Goal: Find specific page/section: Find specific page/section

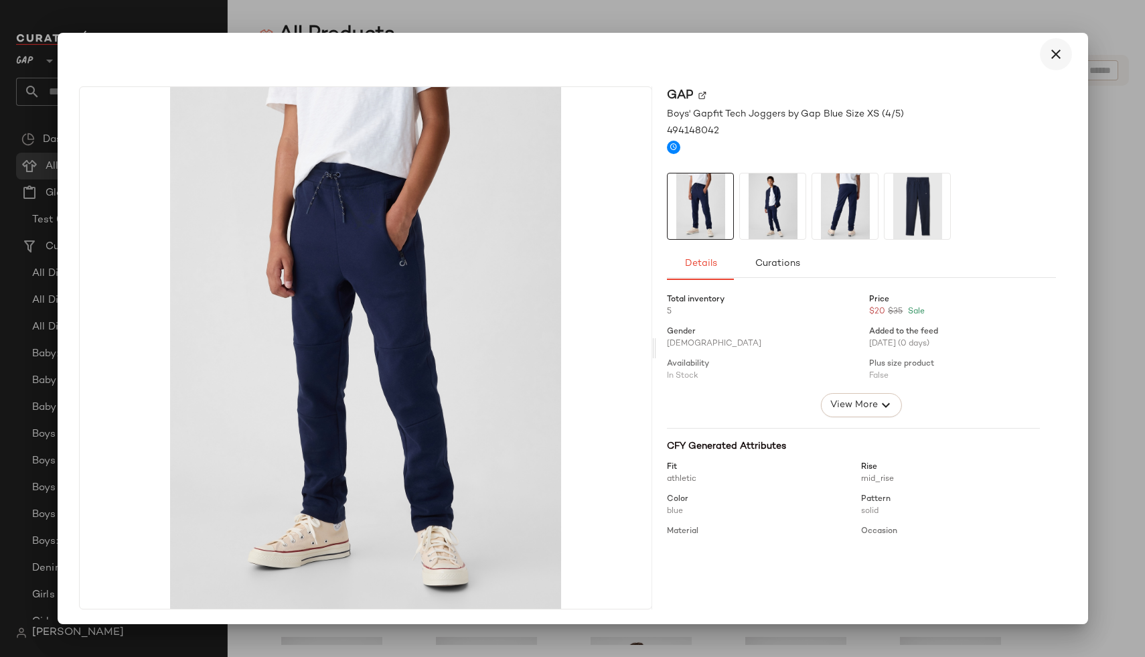
click at [1039, 50] on button "button" at bounding box center [1055, 54] width 32 height 32
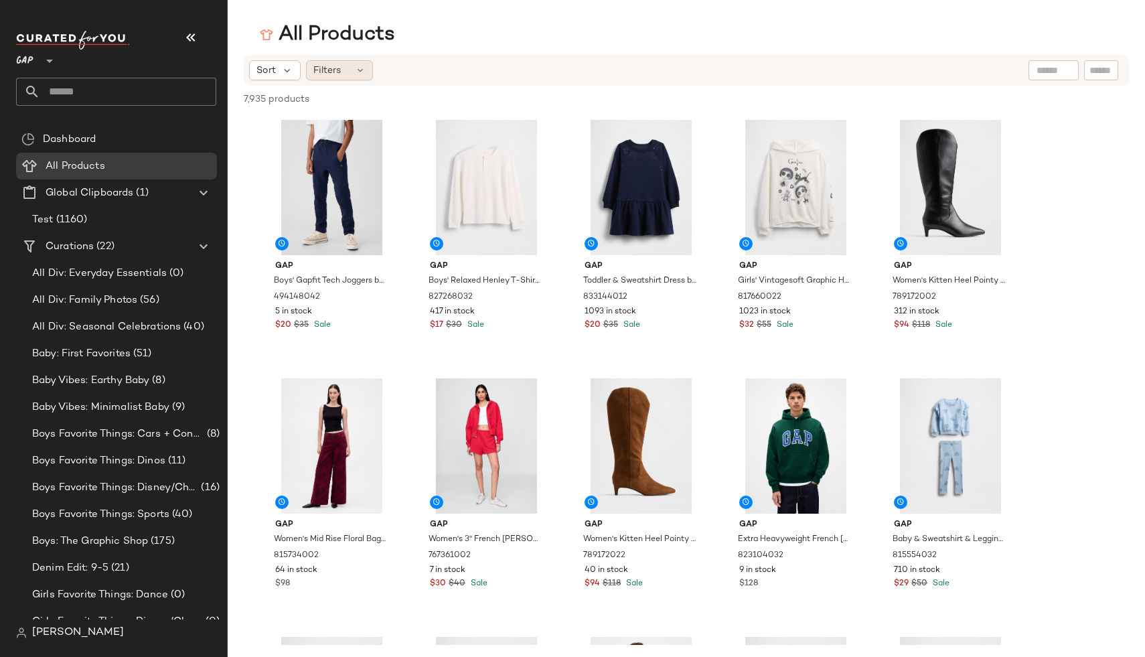
click at [335, 76] on span "Filters" at bounding box center [326, 71] width 27 height 14
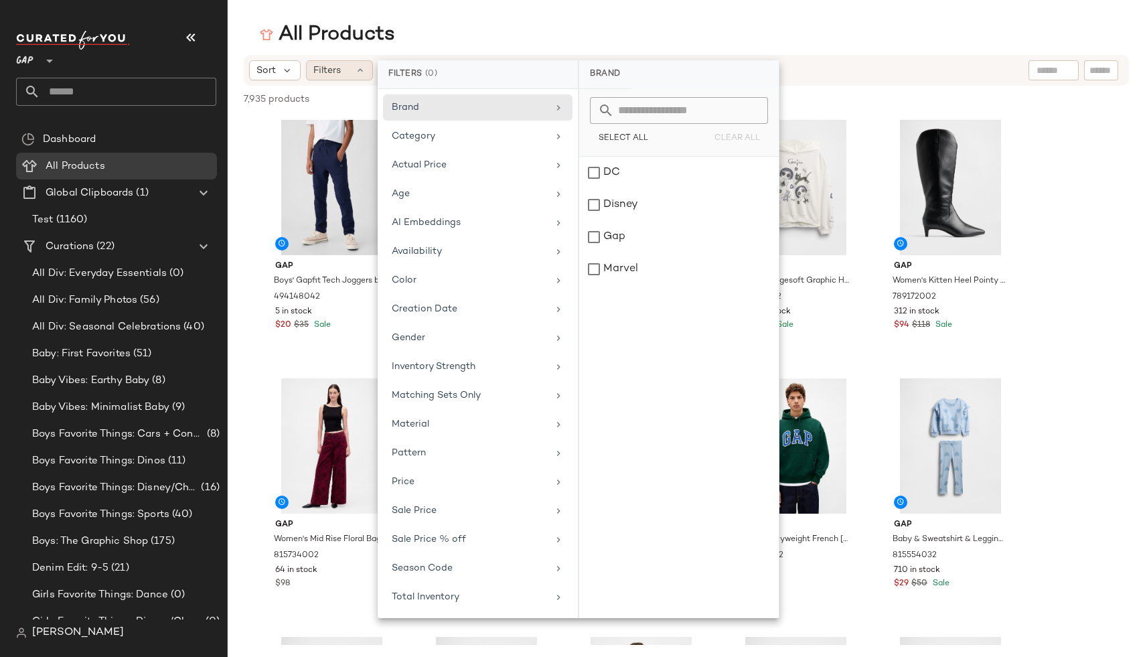
click at [335, 76] on span "Filters" at bounding box center [326, 71] width 27 height 14
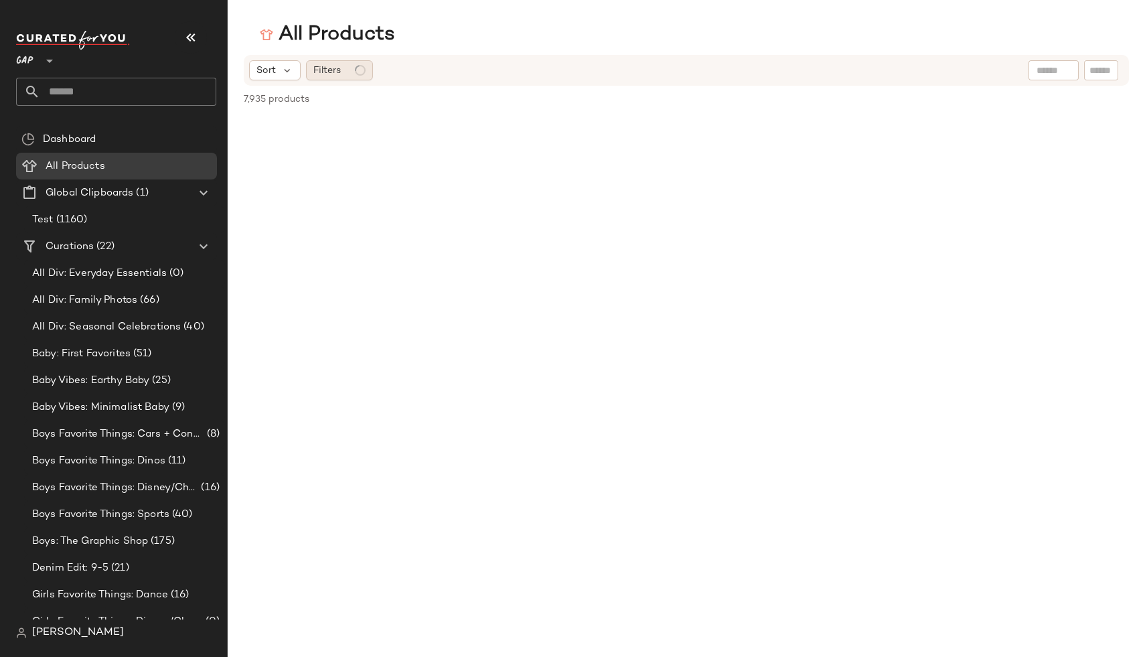
click at [341, 72] on div "Filters" at bounding box center [339, 70] width 67 height 20
click at [248, 76] on div "Sort Filters" at bounding box center [686, 70] width 885 height 31
click at [286, 74] on icon at bounding box center [287, 70] width 12 height 12
click at [364, 67] on icon at bounding box center [360, 70] width 11 height 11
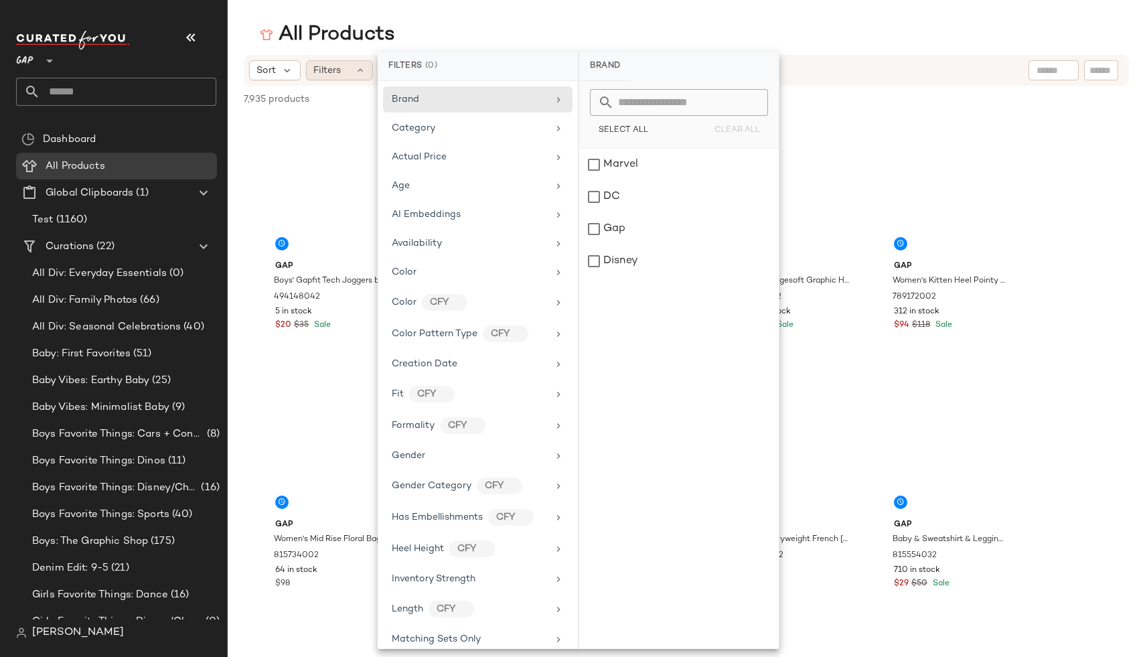
click at [364, 67] on icon at bounding box center [360, 70] width 11 height 11
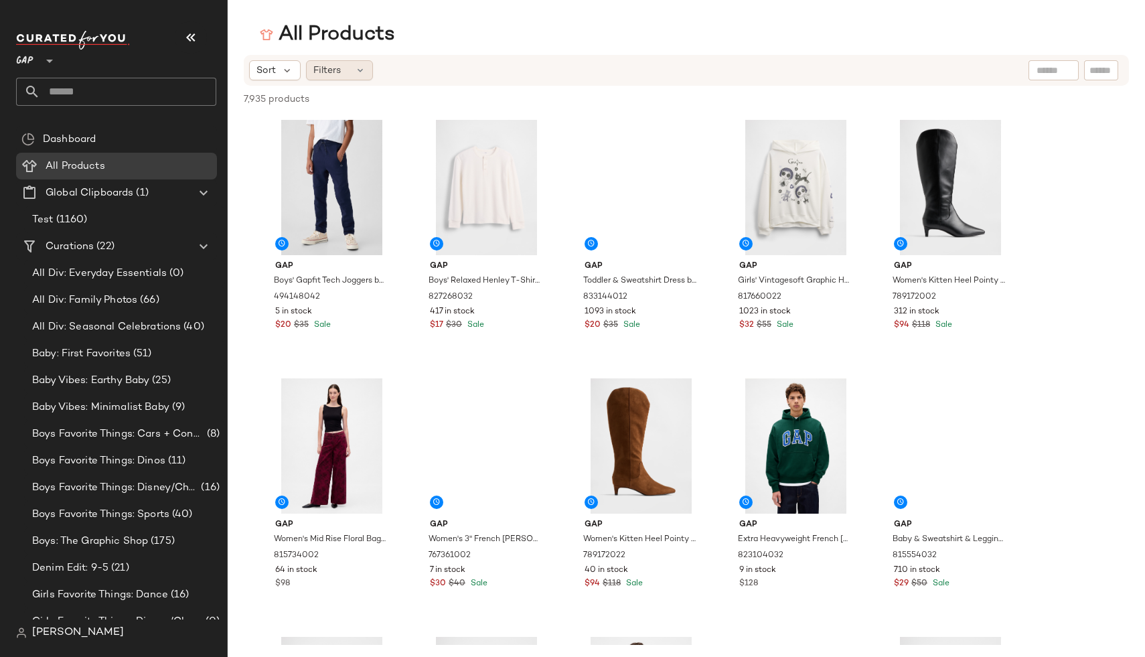
click at [364, 67] on icon at bounding box center [360, 70] width 11 height 11
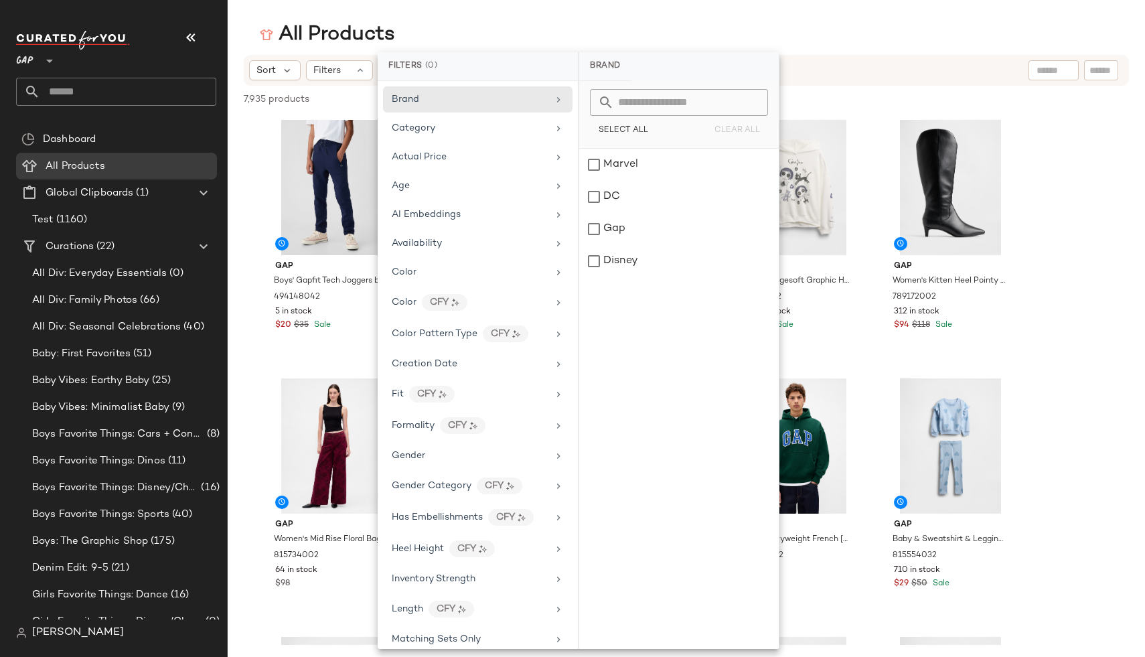
click at [55, 647] on nav "GAP ** Dashboard All Products Global Clipboards (1) Test (1160) Curations (22) …" at bounding box center [114, 328] width 228 height 657
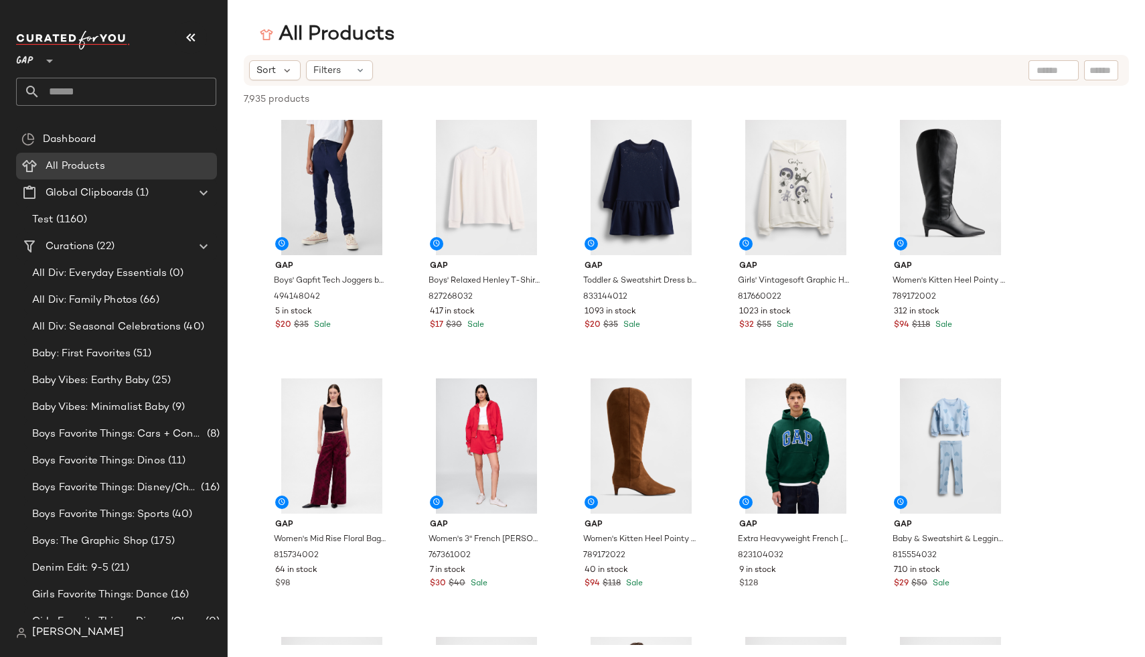
click at [47, 643] on div "[PERSON_NAME]" at bounding box center [121, 632] width 211 height 27
click at [44, 625] on span "[PERSON_NAME]" at bounding box center [78, 633] width 92 height 16
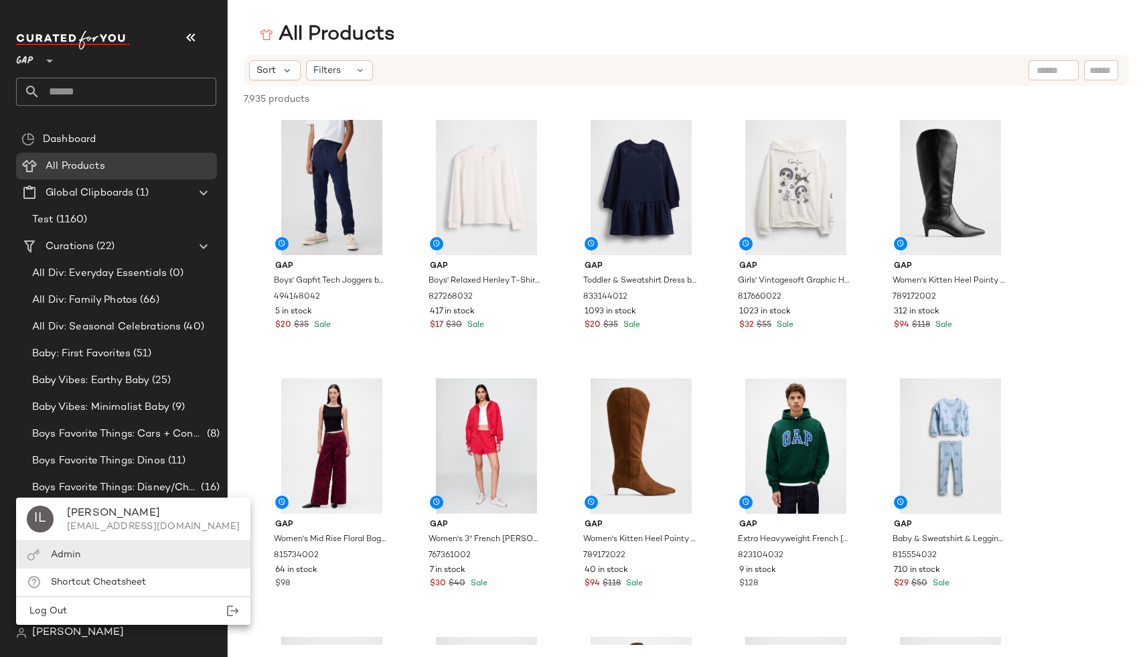
click at [92, 556] on div "Admin" at bounding box center [133, 554] width 234 height 27
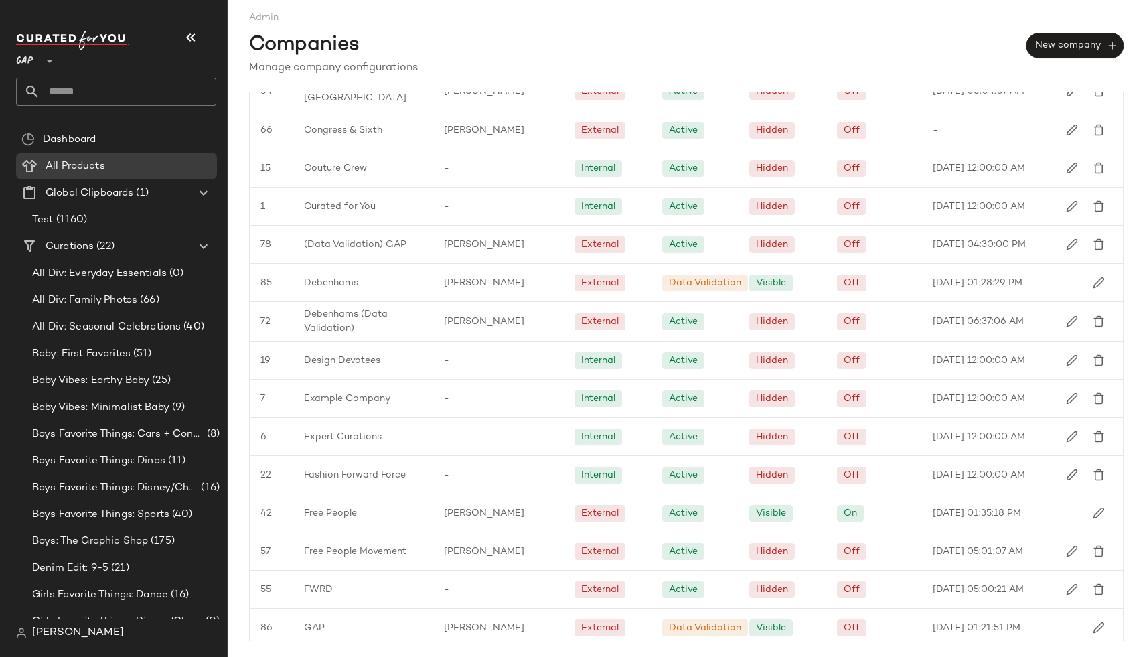
scroll to position [582, 0]
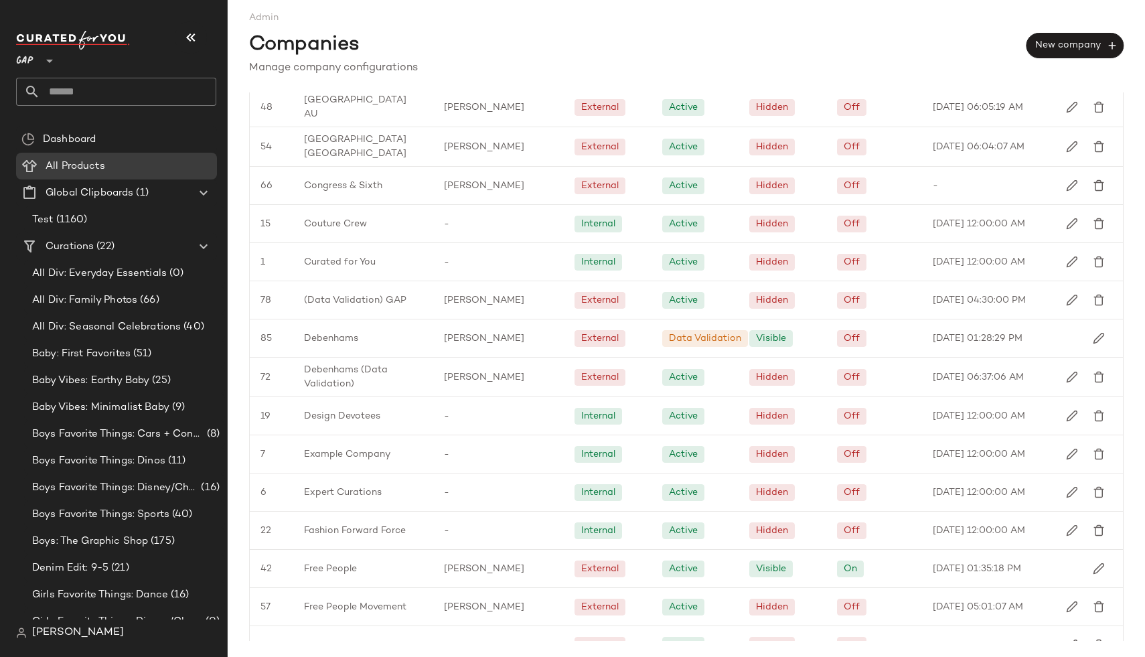
click at [44, 64] on icon at bounding box center [49, 61] width 16 height 16
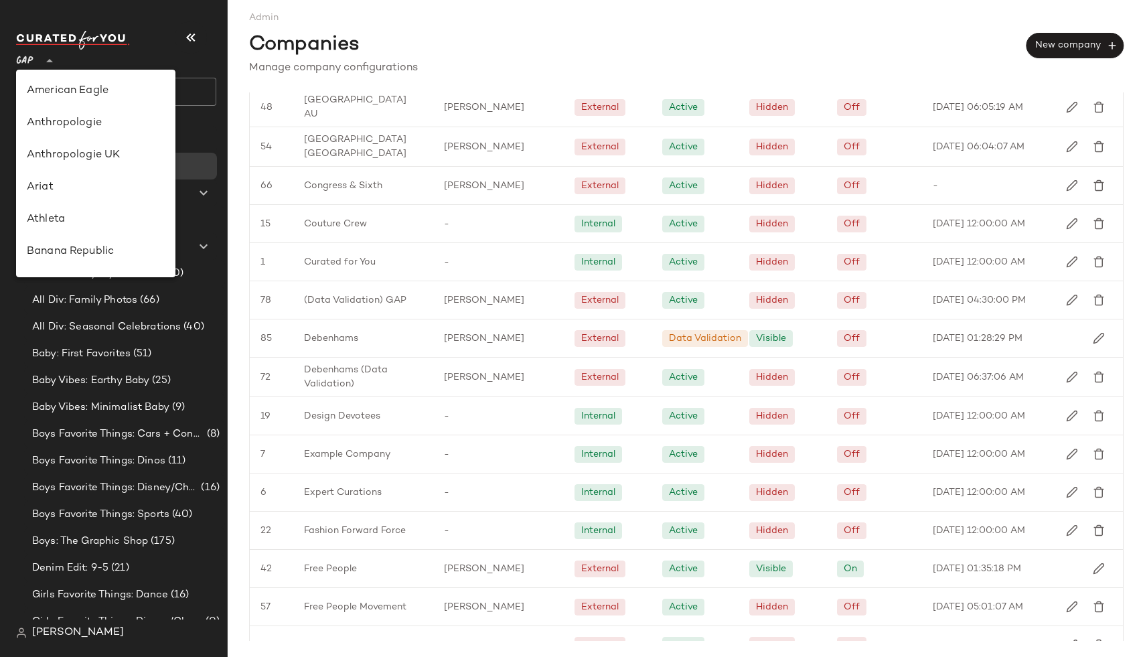
type input "**"
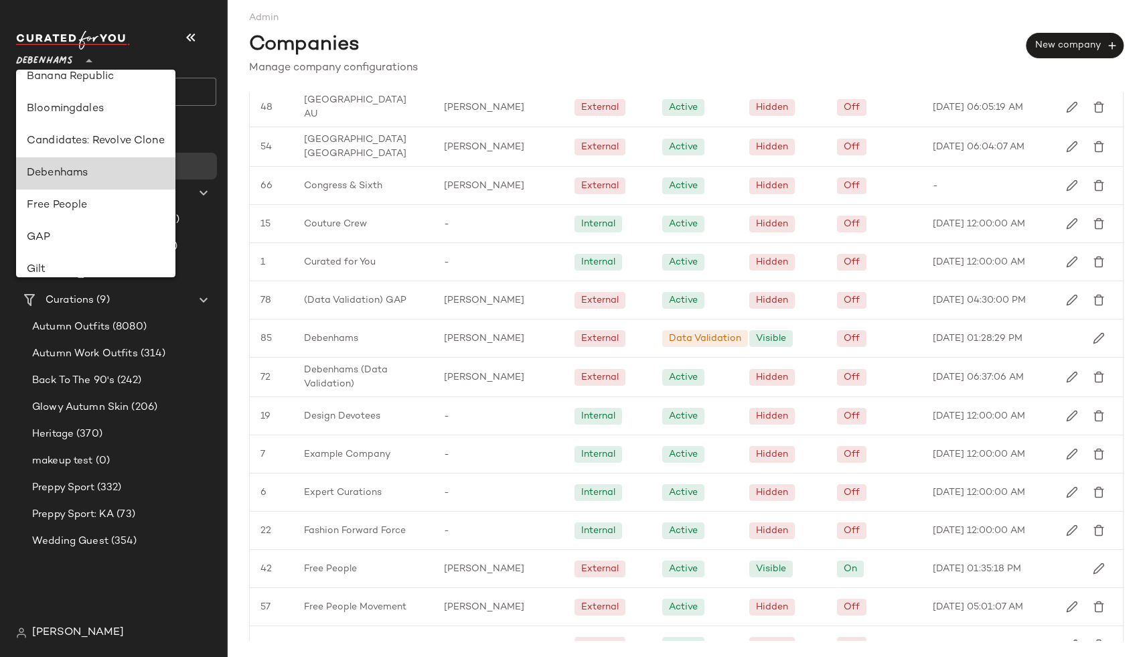
click at [82, 171] on div "Debenhams" at bounding box center [96, 173] width 138 height 16
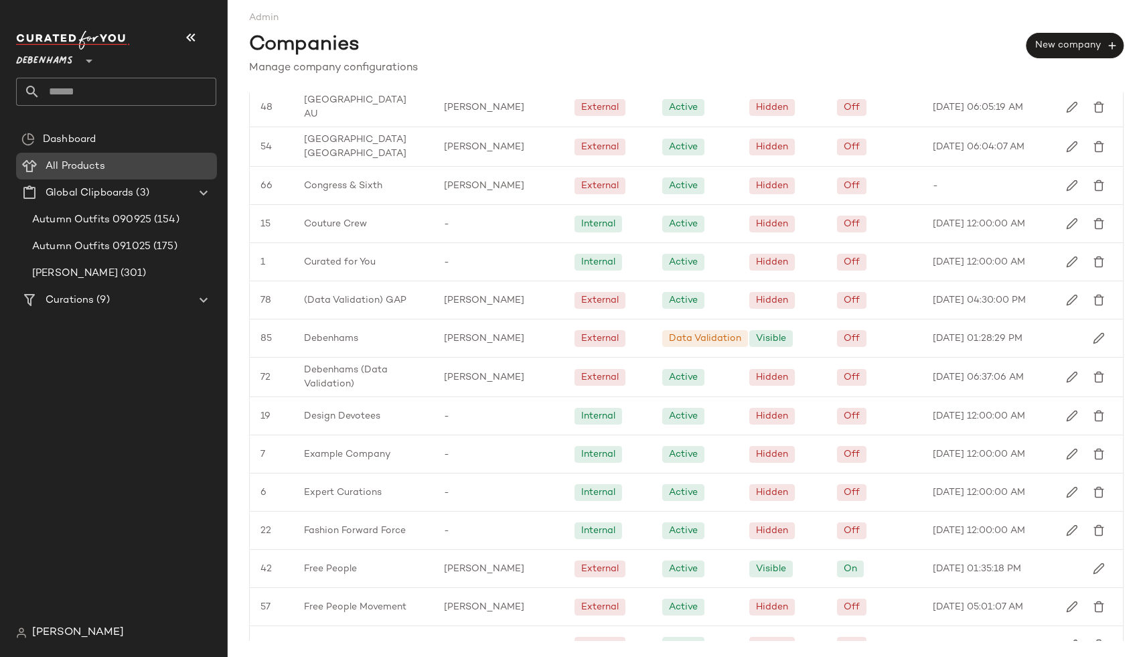
click at [67, 162] on span "All Products" at bounding box center [76, 166] width 60 height 15
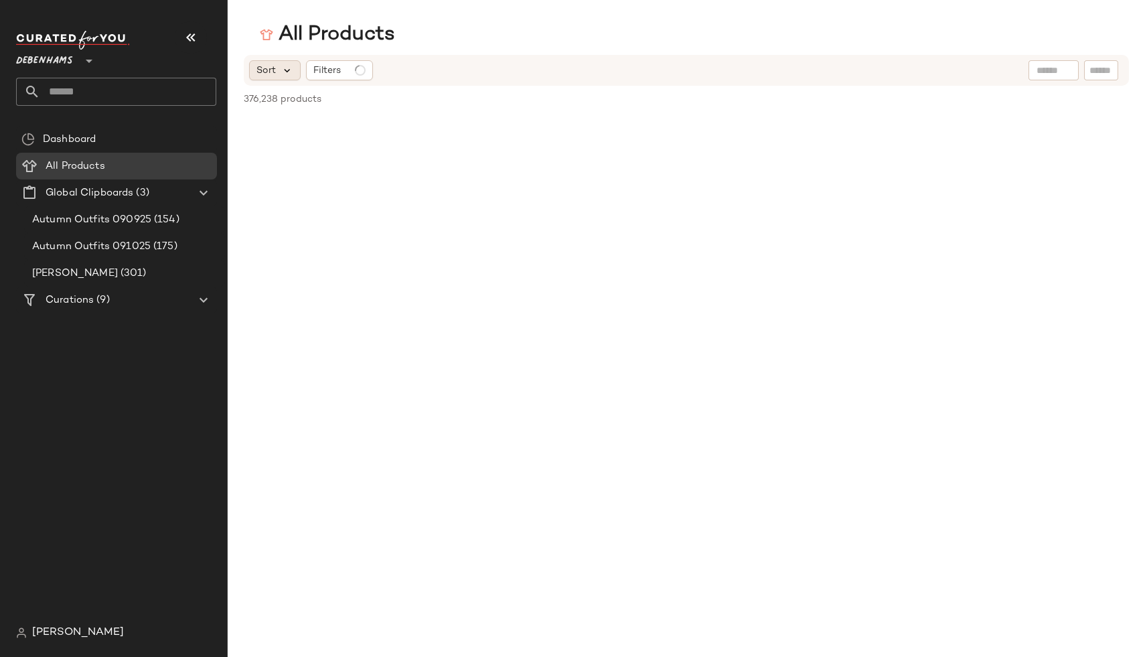
click at [291, 74] on icon at bounding box center [287, 70] width 12 height 12
click at [323, 68] on span "Filters" at bounding box center [326, 71] width 27 height 14
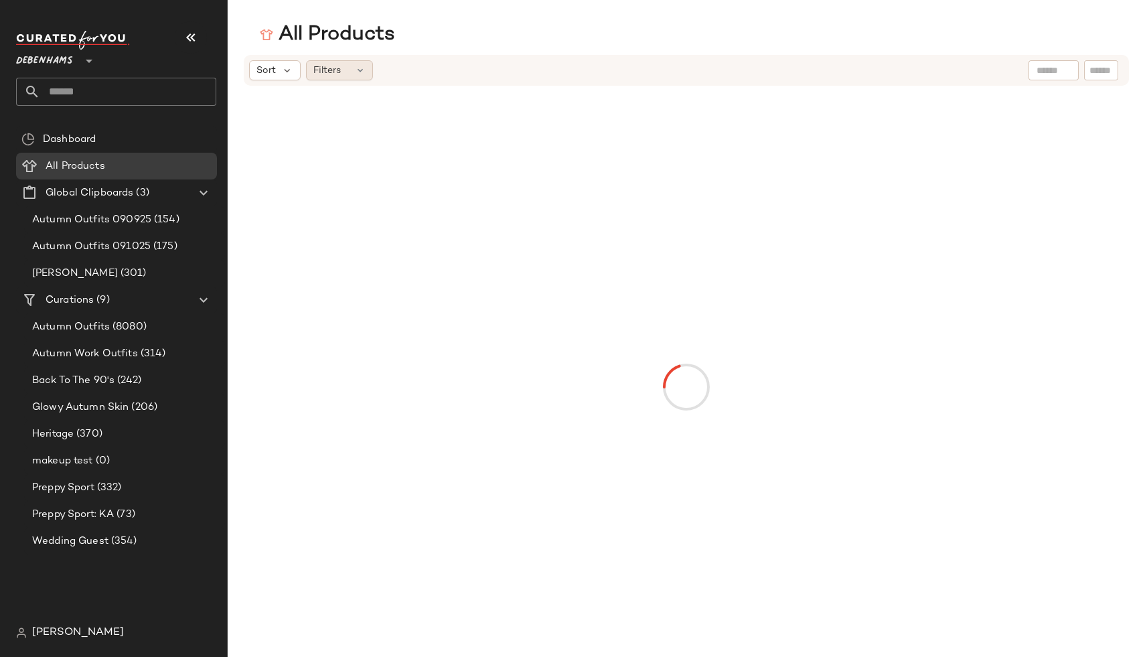
click at [319, 68] on span "Filters" at bounding box center [326, 71] width 27 height 14
click at [267, 72] on span "Sort" at bounding box center [265, 71] width 19 height 14
click at [254, 25] on div "All Products" at bounding box center [686, 34] width 917 height 27
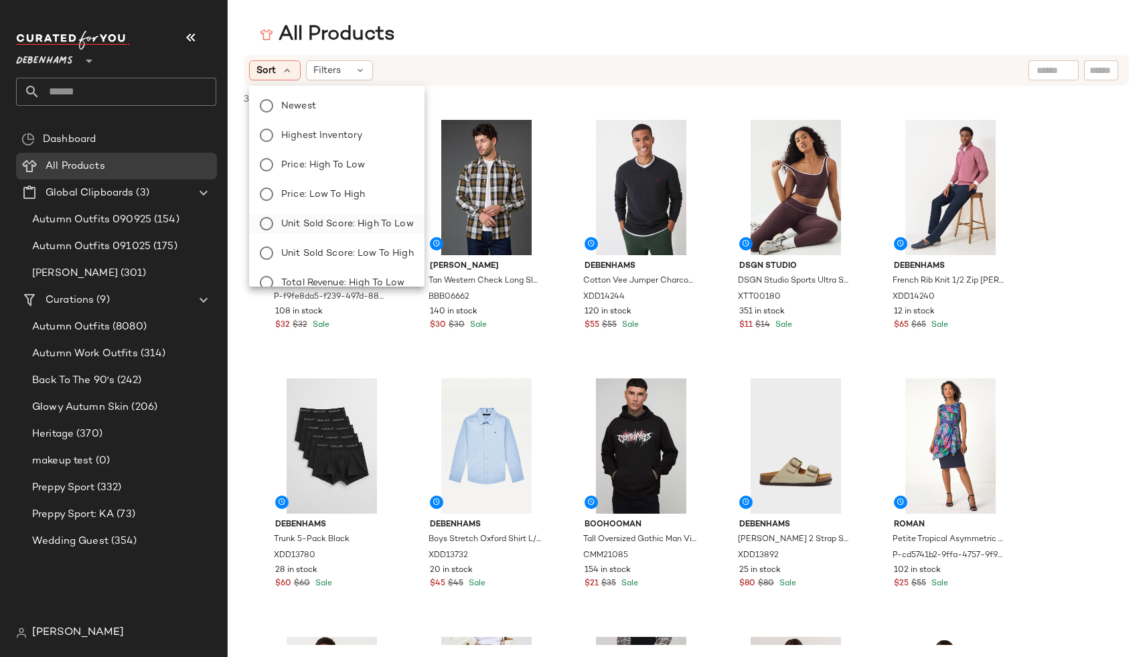
scroll to position [46, 0]
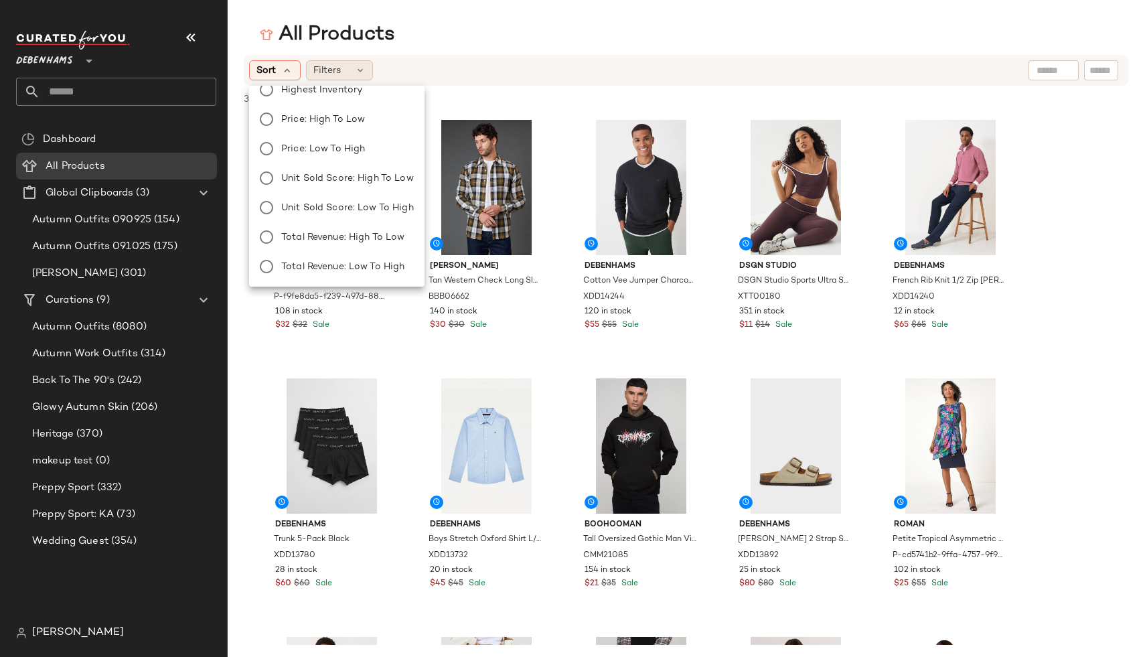
click at [347, 70] on div "Filters" at bounding box center [339, 70] width 67 height 20
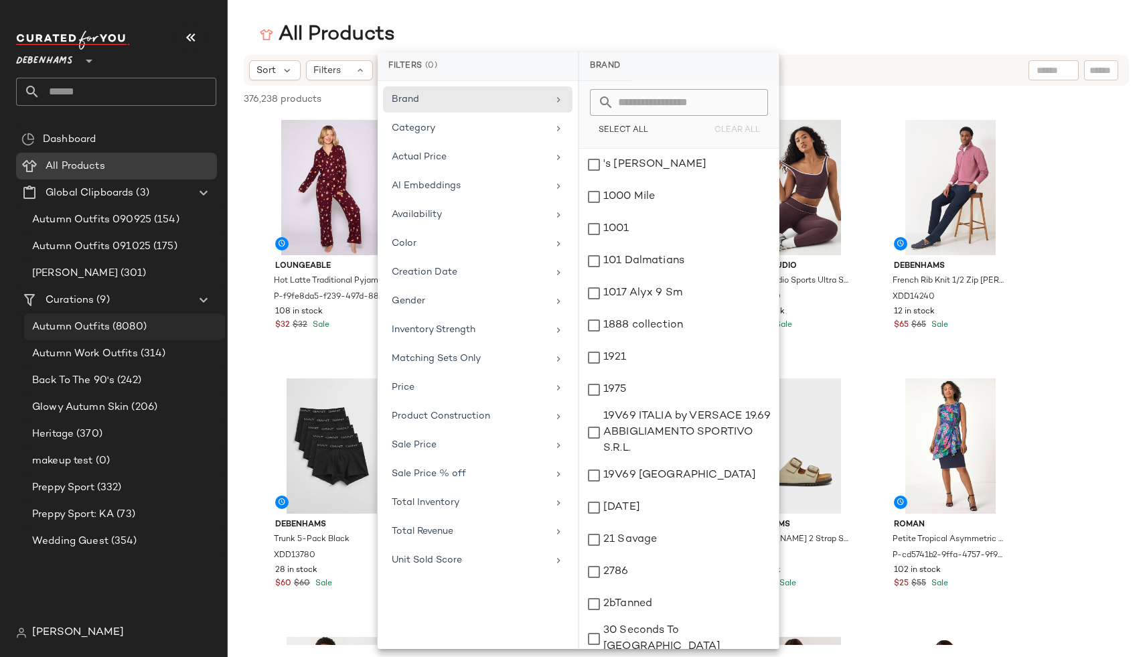
click at [144, 333] on span "(8080)" at bounding box center [128, 326] width 37 height 15
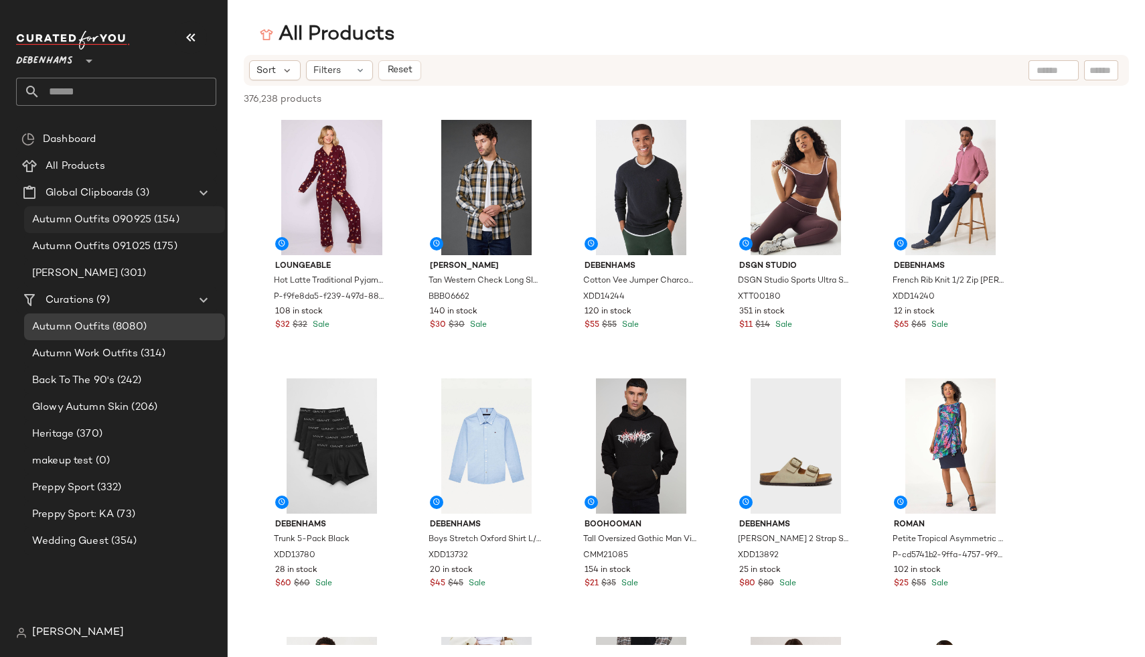
click at [133, 230] on div "Autumn Outfits 090925 (154)" at bounding box center [124, 219] width 201 height 27
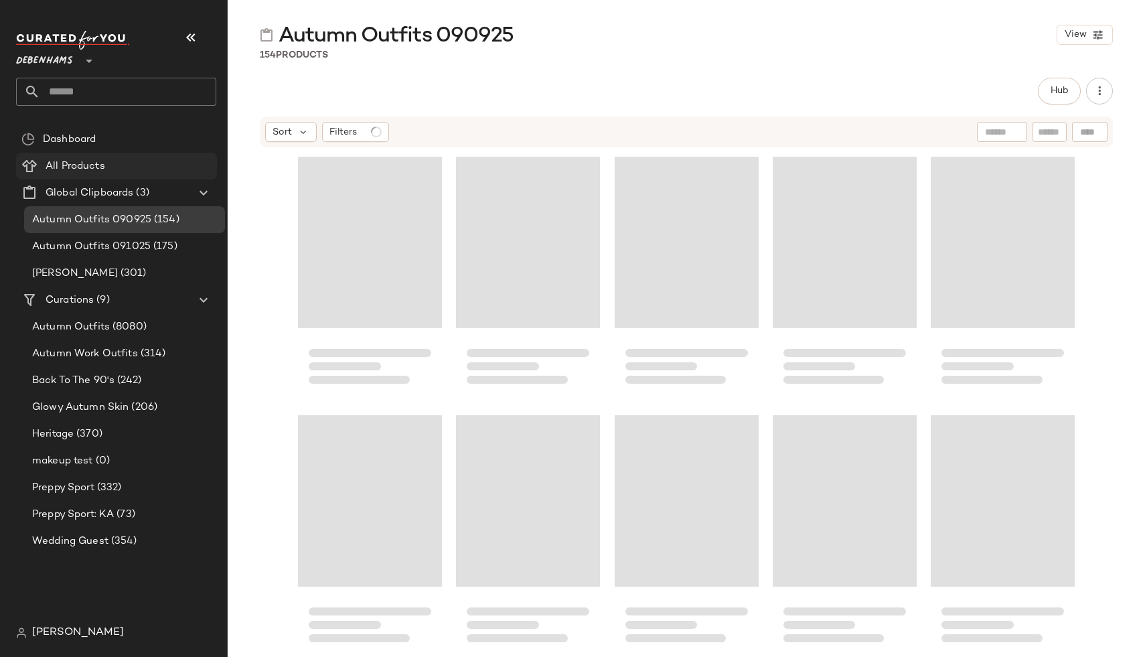
click at [102, 160] on span "All Products" at bounding box center [76, 166] width 60 height 15
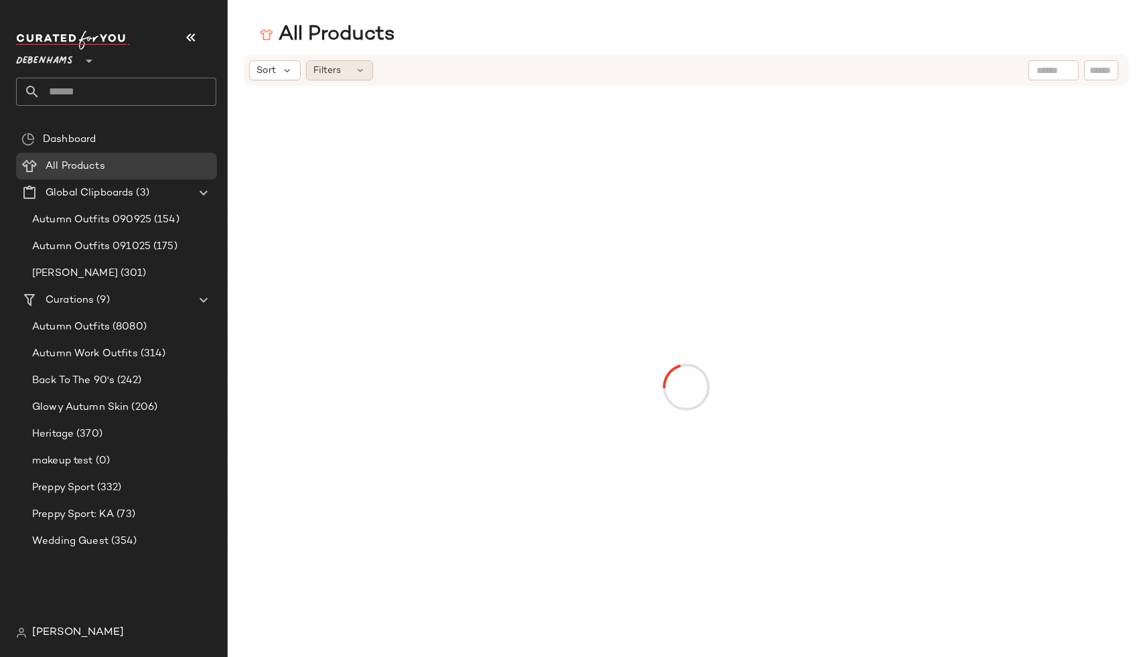
click at [353, 78] on div "Filters" at bounding box center [339, 70] width 67 height 20
click at [40, 633] on span "[PERSON_NAME]" at bounding box center [78, 633] width 92 height 16
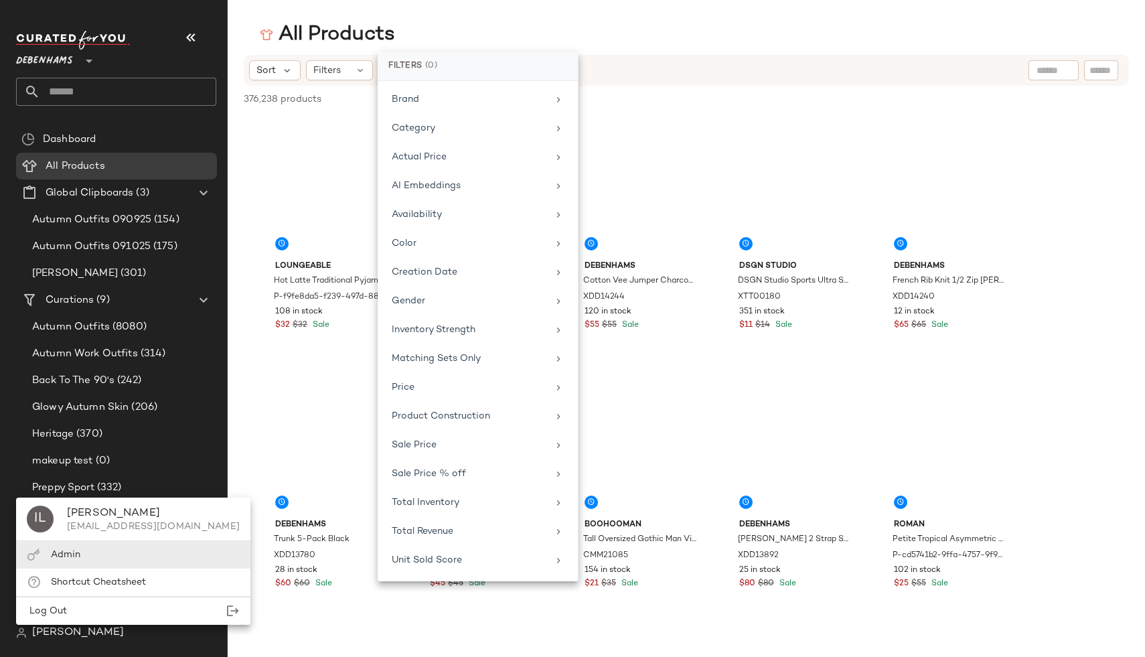
click at [76, 552] on span "Admin" at bounding box center [65, 555] width 29 height 10
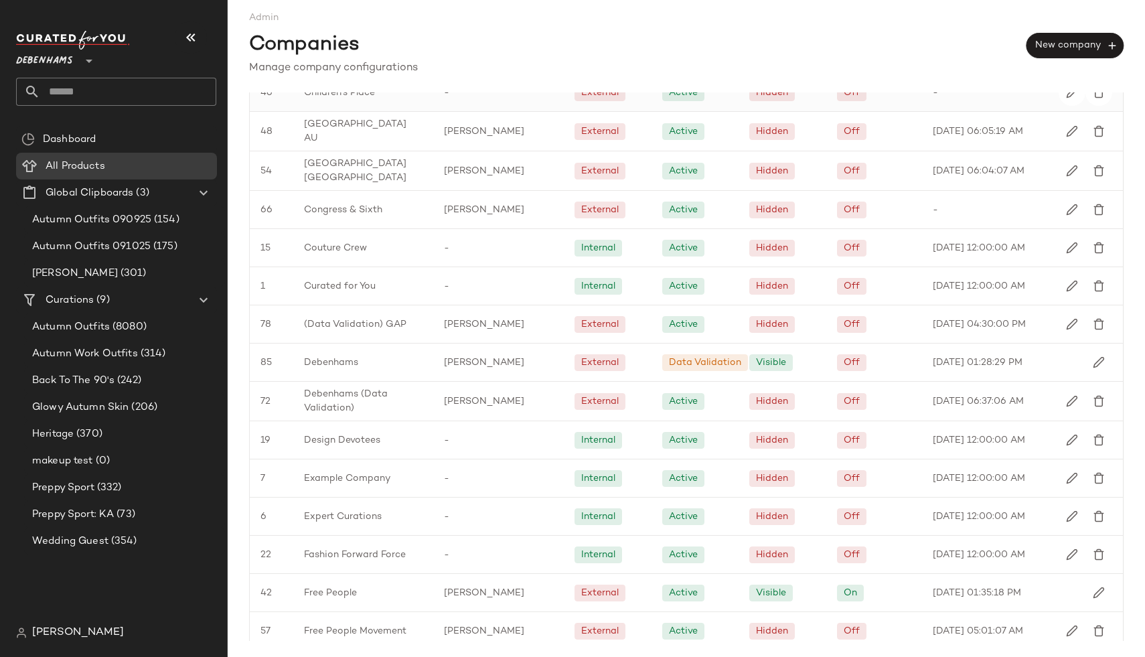
scroll to position [578, 0]
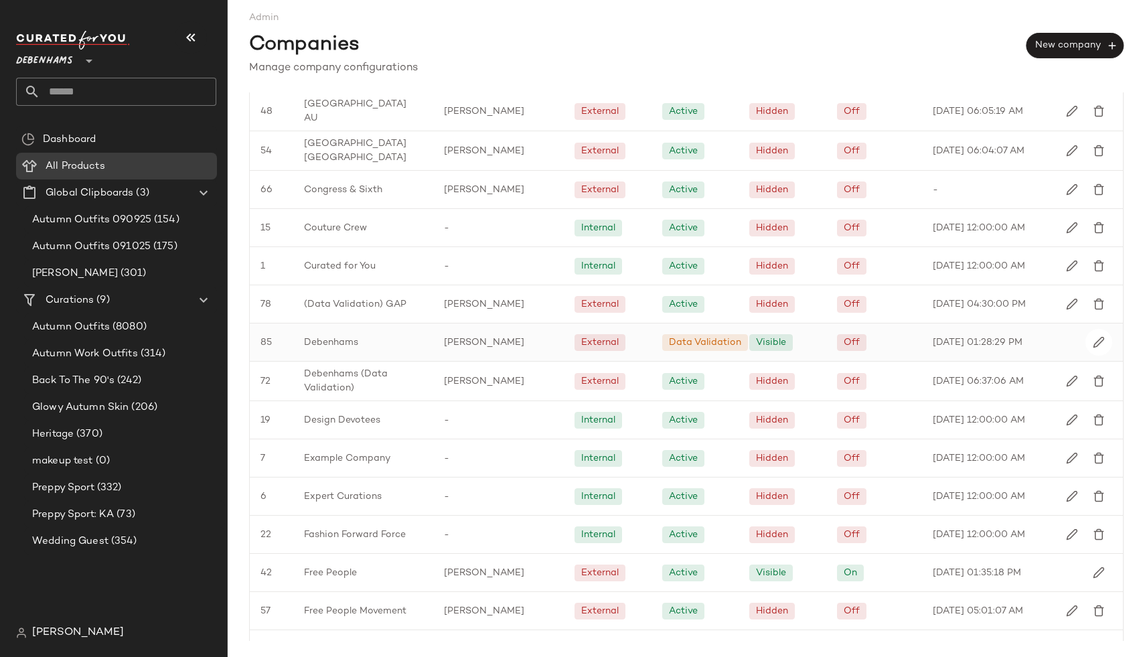
click at [352, 335] on span "Debenhams" at bounding box center [331, 342] width 54 height 14
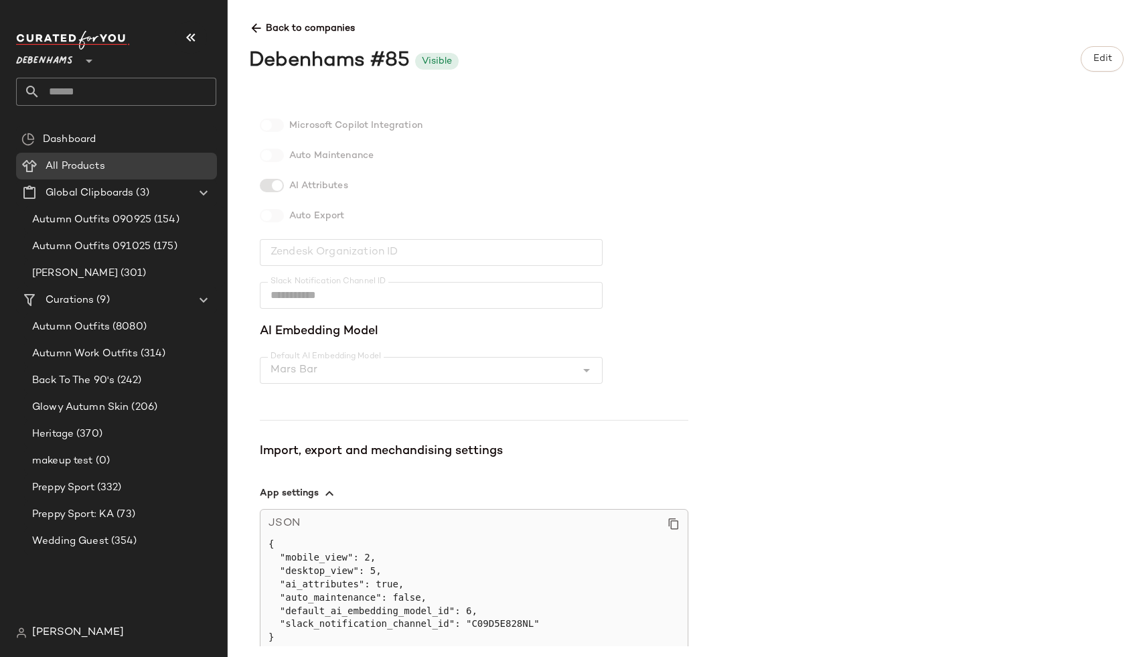
scroll to position [335, 0]
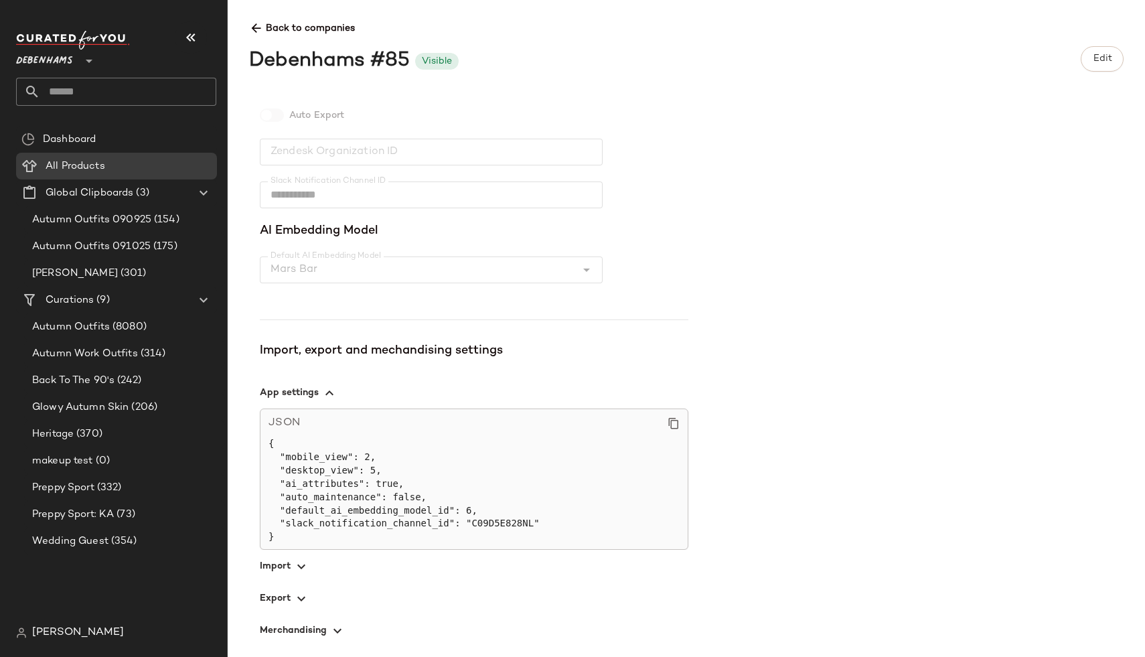
click at [288, 566] on span "button" at bounding box center [474, 566] width 428 height 32
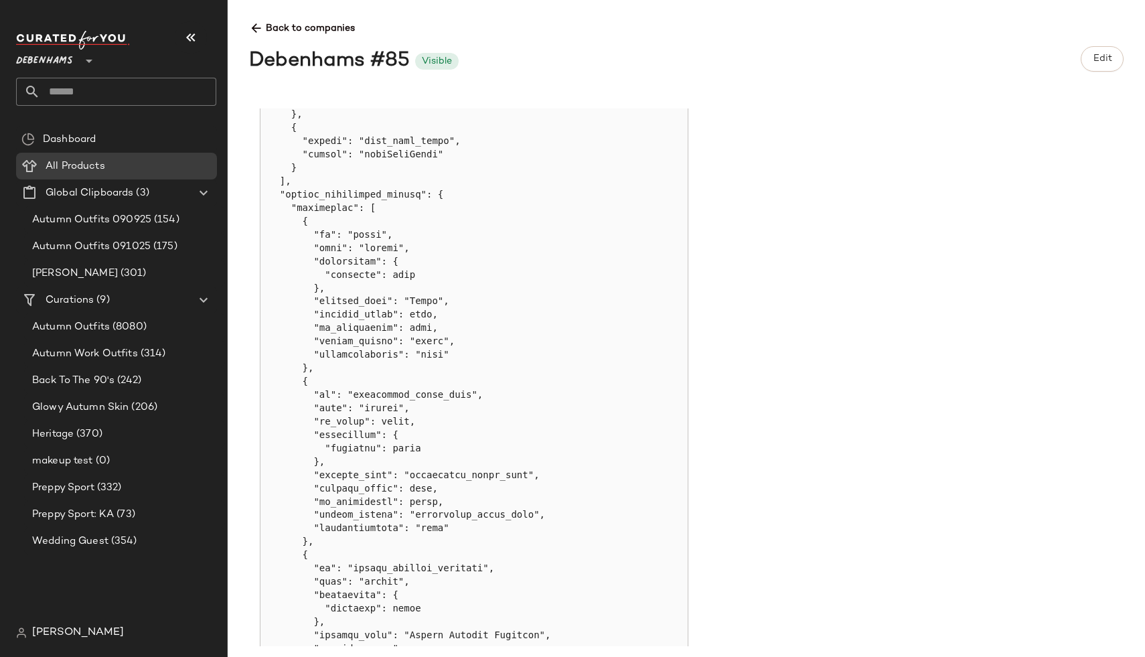
scroll to position [1550, 0]
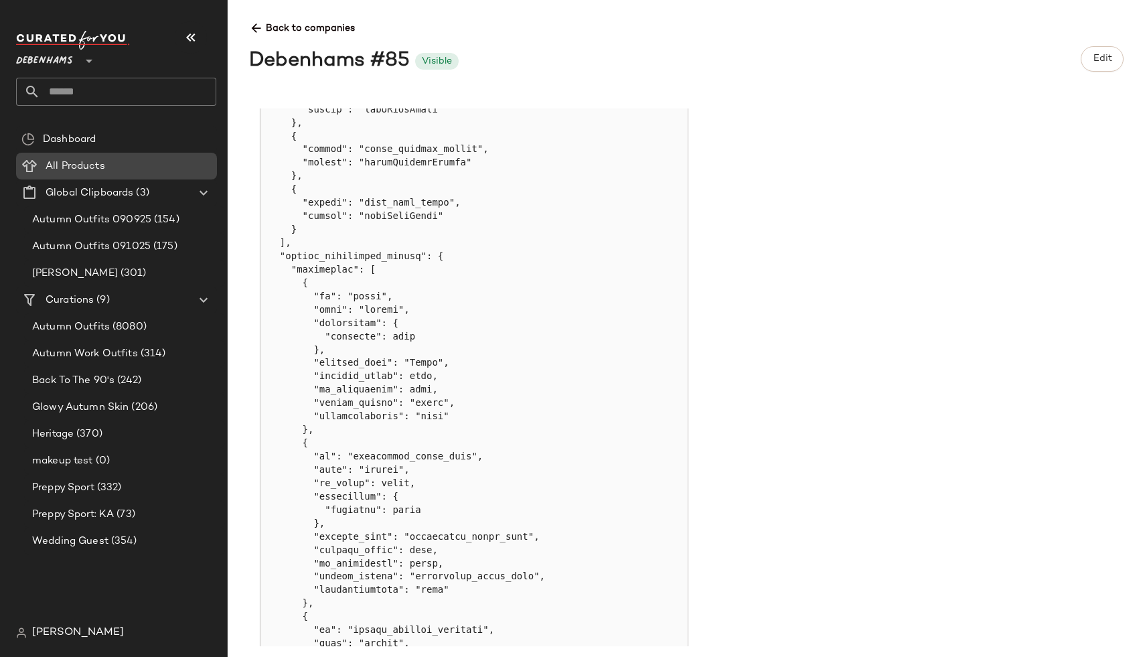
click at [54, 163] on span "All Products" at bounding box center [76, 166] width 60 height 15
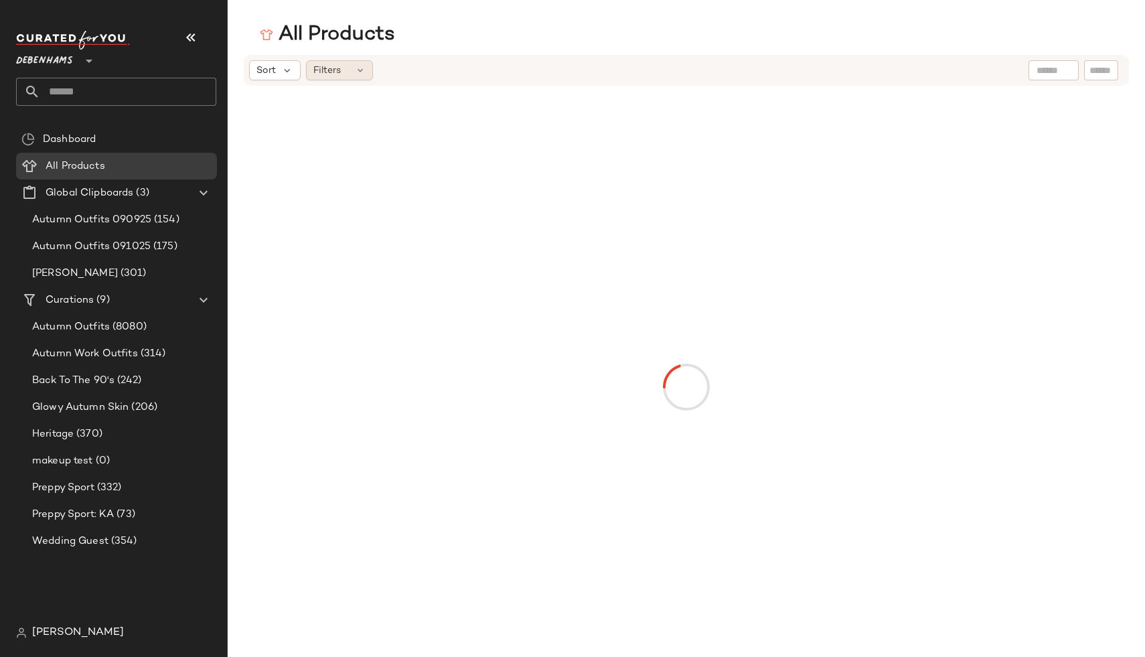
click at [327, 79] on div "Filters" at bounding box center [339, 70] width 67 height 20
click at [271, 71] on span "Sort" at bounding box center [265, 71] width 19 height 14
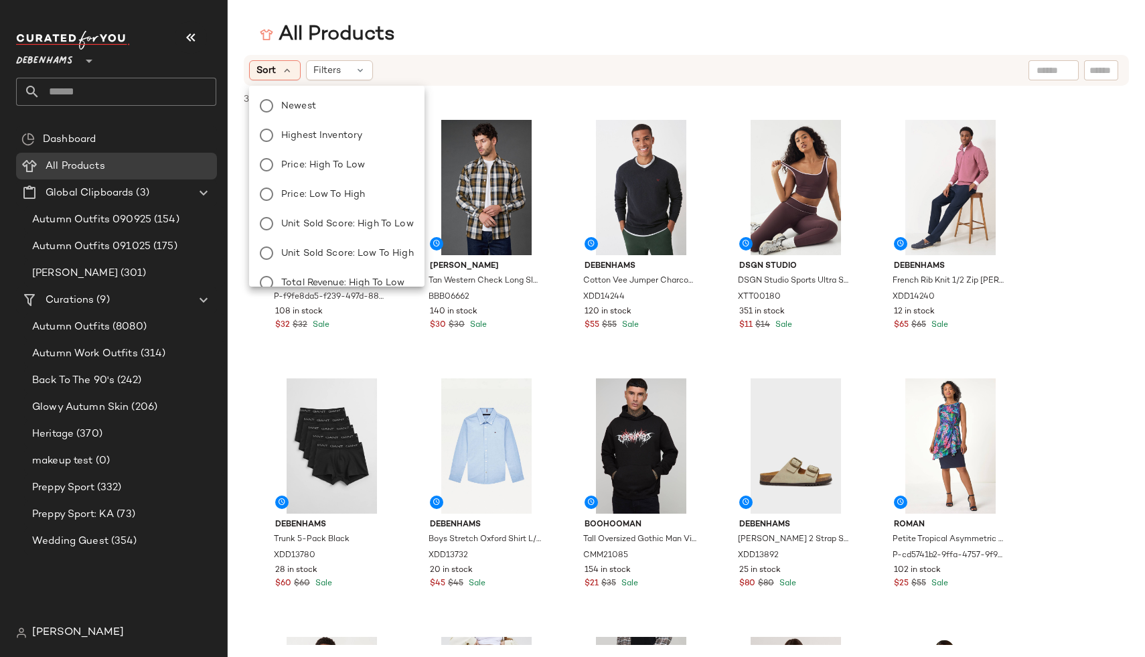
click at [459, 76] on div "Sort Filters" at bounding box center [599, 70] width 700 height 20
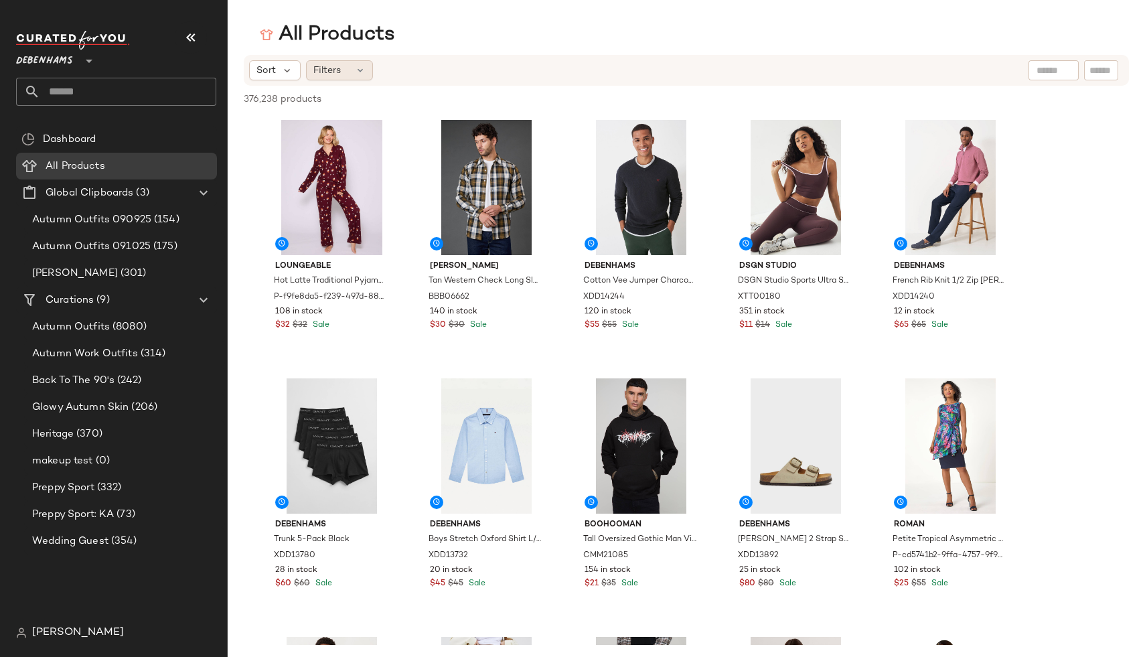
click at [343, 70] on div "Filters" at bounding box center [339, 70] width 67 height 20
click at [357, 275] on span "Hot Latte Traditional Pyjama Set" at bounding box center [330, 281] width 113 height 12
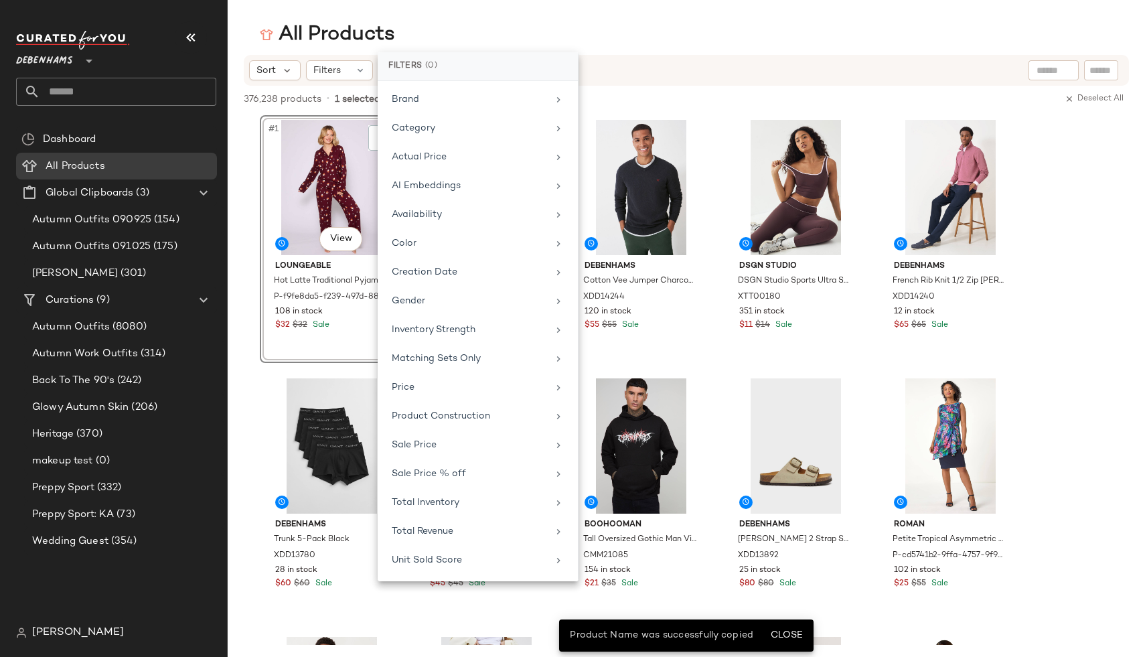
scroll to position [1527, 0]
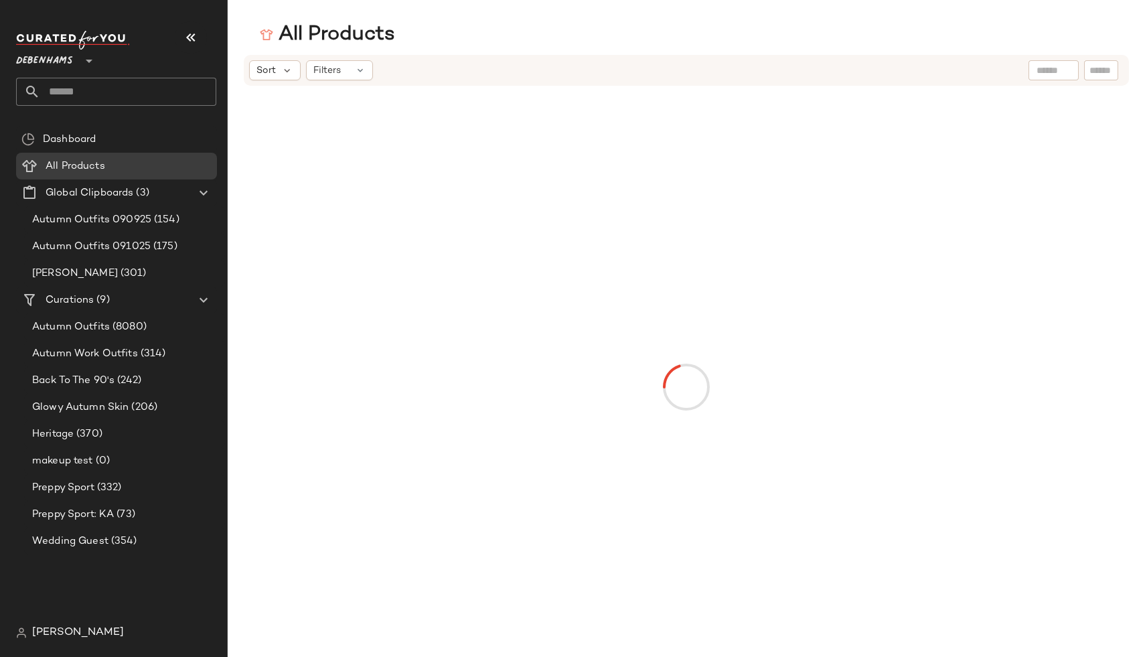
drag, startPoint x: 331, startPoint y: 72, endPoint x: 463, endPoint y: 47, distance: 133.6
click at [331, 72] on span "Filters" at bounding box center [326, 71] width 27 height 14
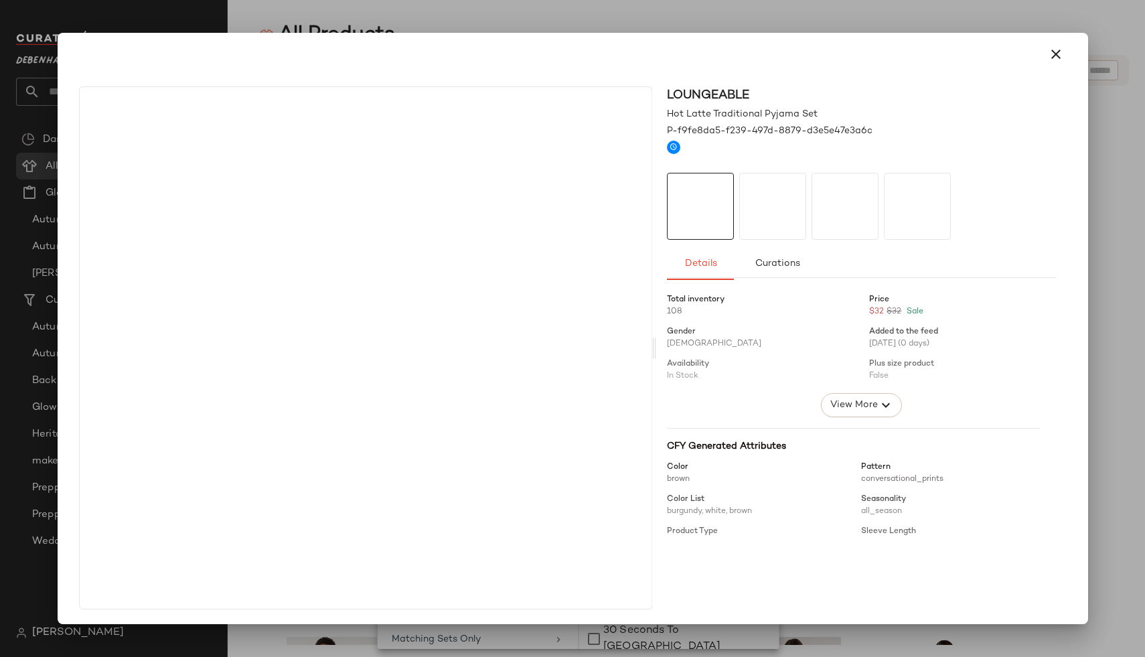
click at [1042, 148] on div at bounding box center [861, 147] width 388 height 13
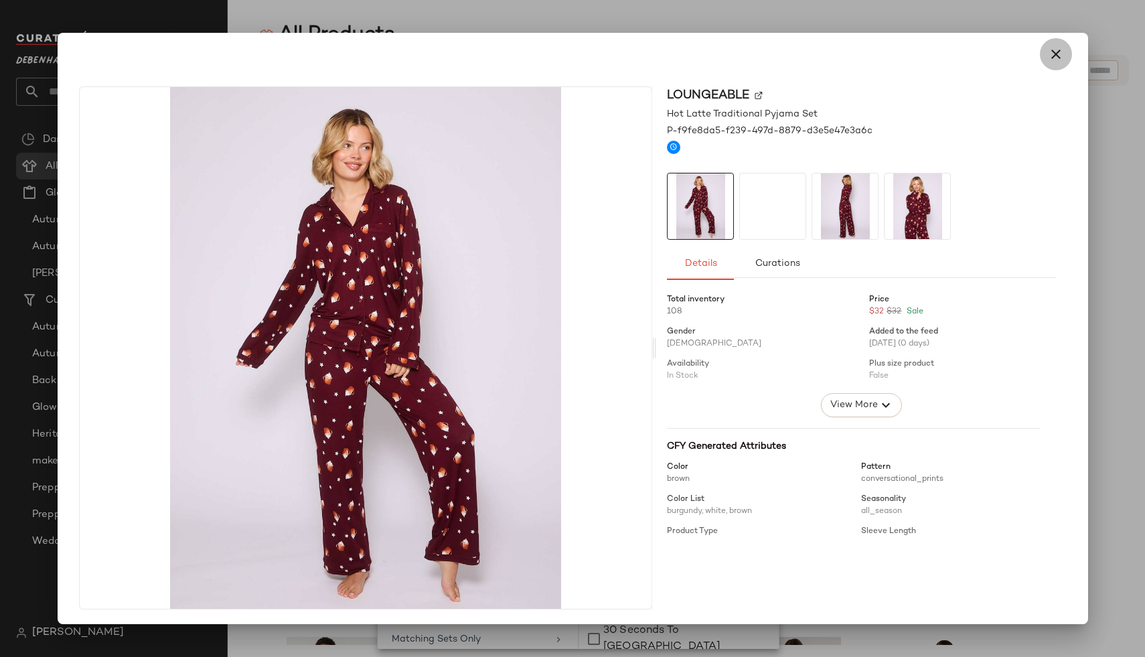
click at [1048, 57] on icon "button" at bounding box center [1056, 54] width 16 height 16
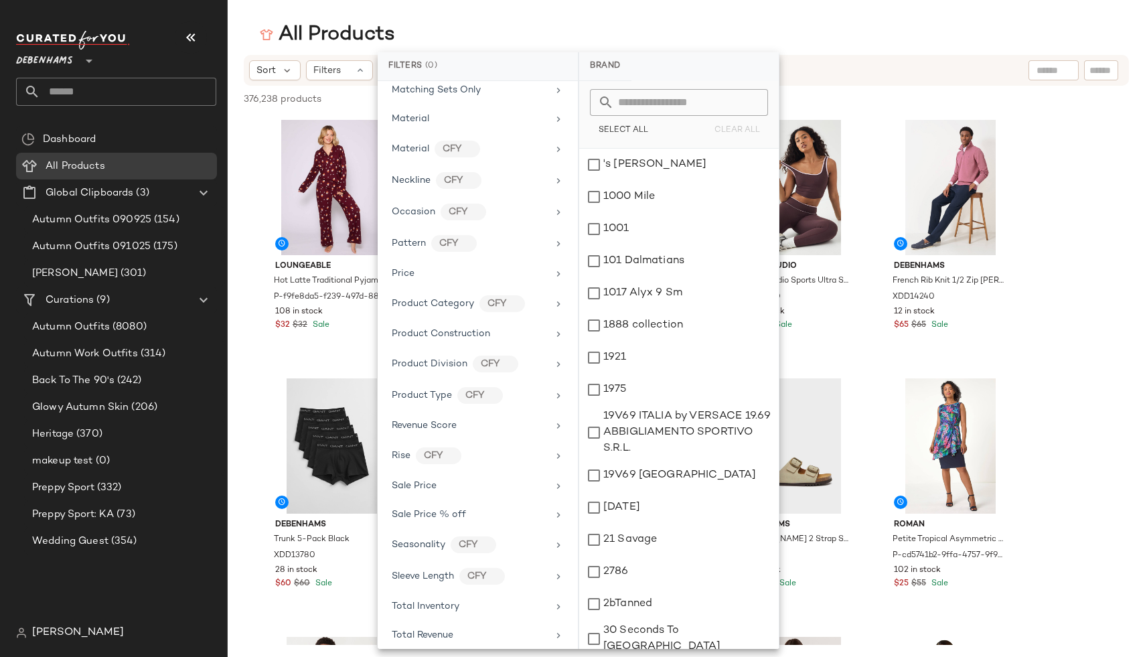
scroll to position [645, 0]
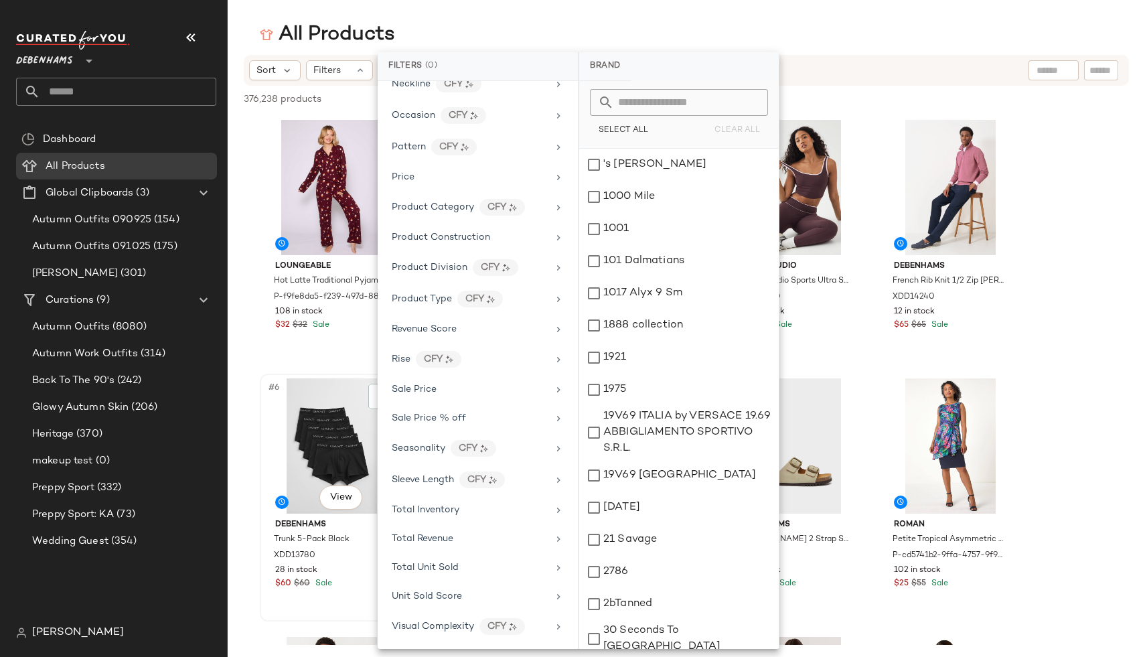
click at [276, 387] on span "#6" at bounding box center [274, 387] width 15 height 13
click at [260, 307] on div "Loungeable Hot Latte Traditional Pyjama Set P-f9fe8da5-f239-497d-8879-d3e5e47e3…" at bounding box center [332, 239] width 144 height 248
